Goal: Check status: Check status

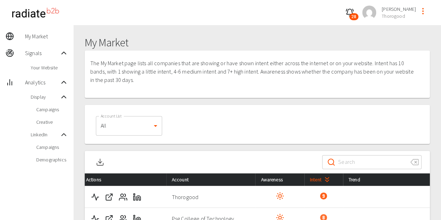
click at [36, 114] on div "Campaigns" at bounding box center [37, 109] width 74 height 13
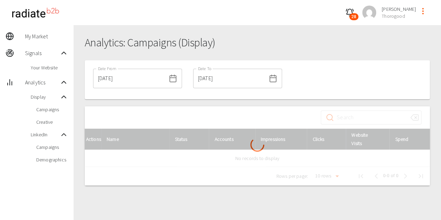
click at [145, 80] on input "[DATE]" at bounding box center [129, 79] width 73 height 20
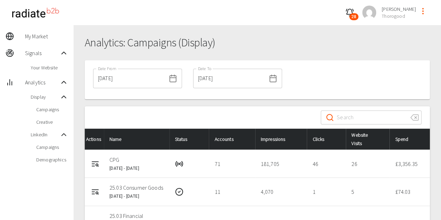
click at [341, 64] on div "Date From [DATE] Date From Date To [DATE] Date To" at bounding box center [257, 79] width 345 height 39
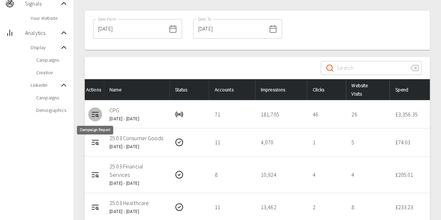
click at [94, 115] on icon "Campaign Report" at bounding box center [95, 114] width 8 height 8
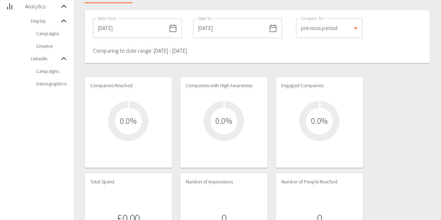
scroll to position [77, 0]
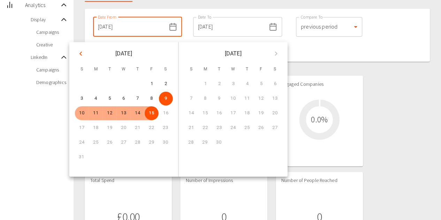
click at [137, 26] on input "[DATE]" at bounding box center [129, 27] width 73 height 20
click at [371, 24] on div "Date From [DATE] Date From Date To [DATE] Date To Compare To previous period 1 …" at bounding box center [257, 35] width 345 height 53
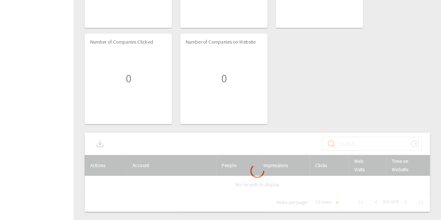
scroll to position [312, 0]
